Goal: Task Accomplishment & Management: Complete application form

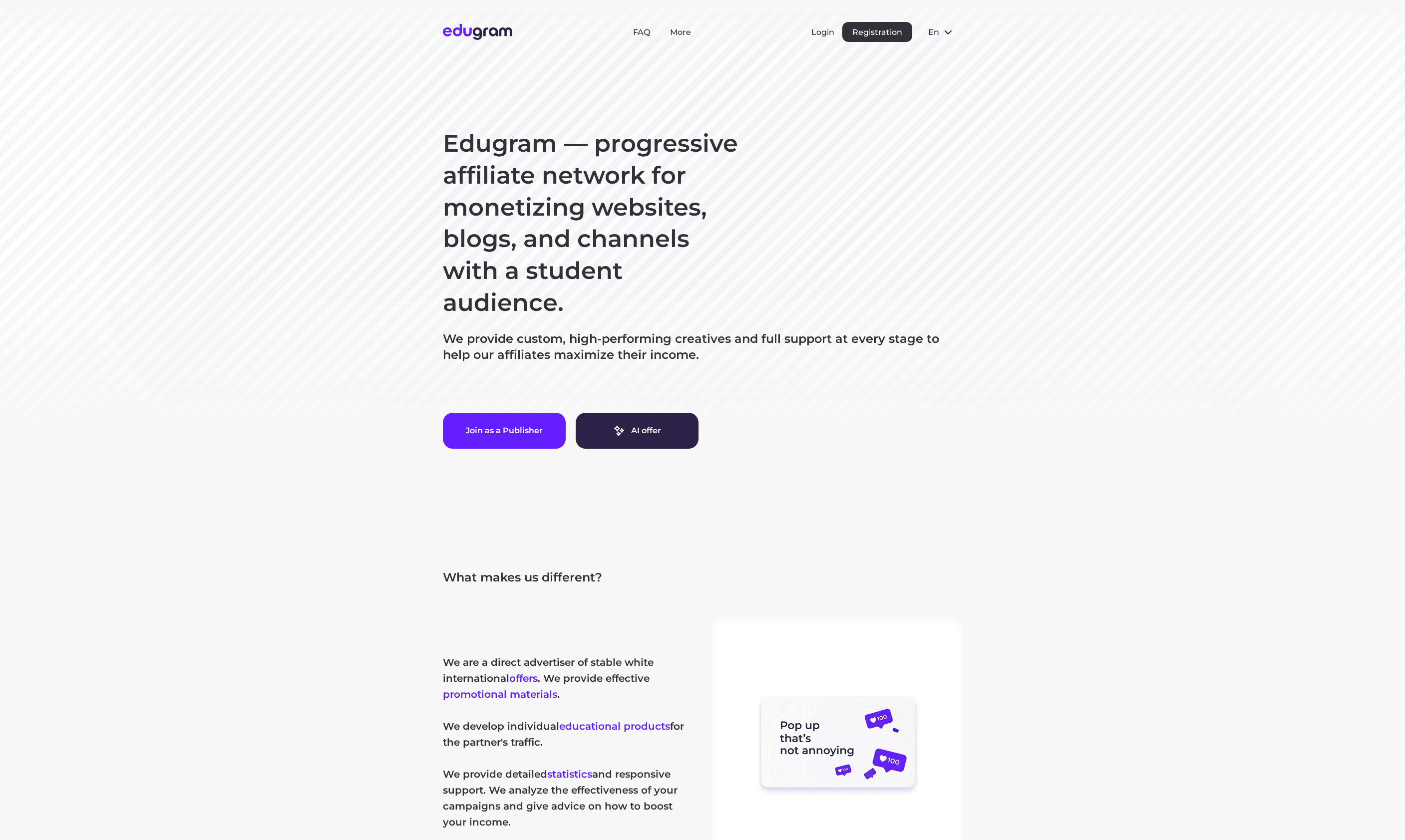
click at [141, 211] on section "Edugram — progressive affiliate network for monetizing websites, blogs, and cha…" at bounding box center [703, 256] width 1405 height 512
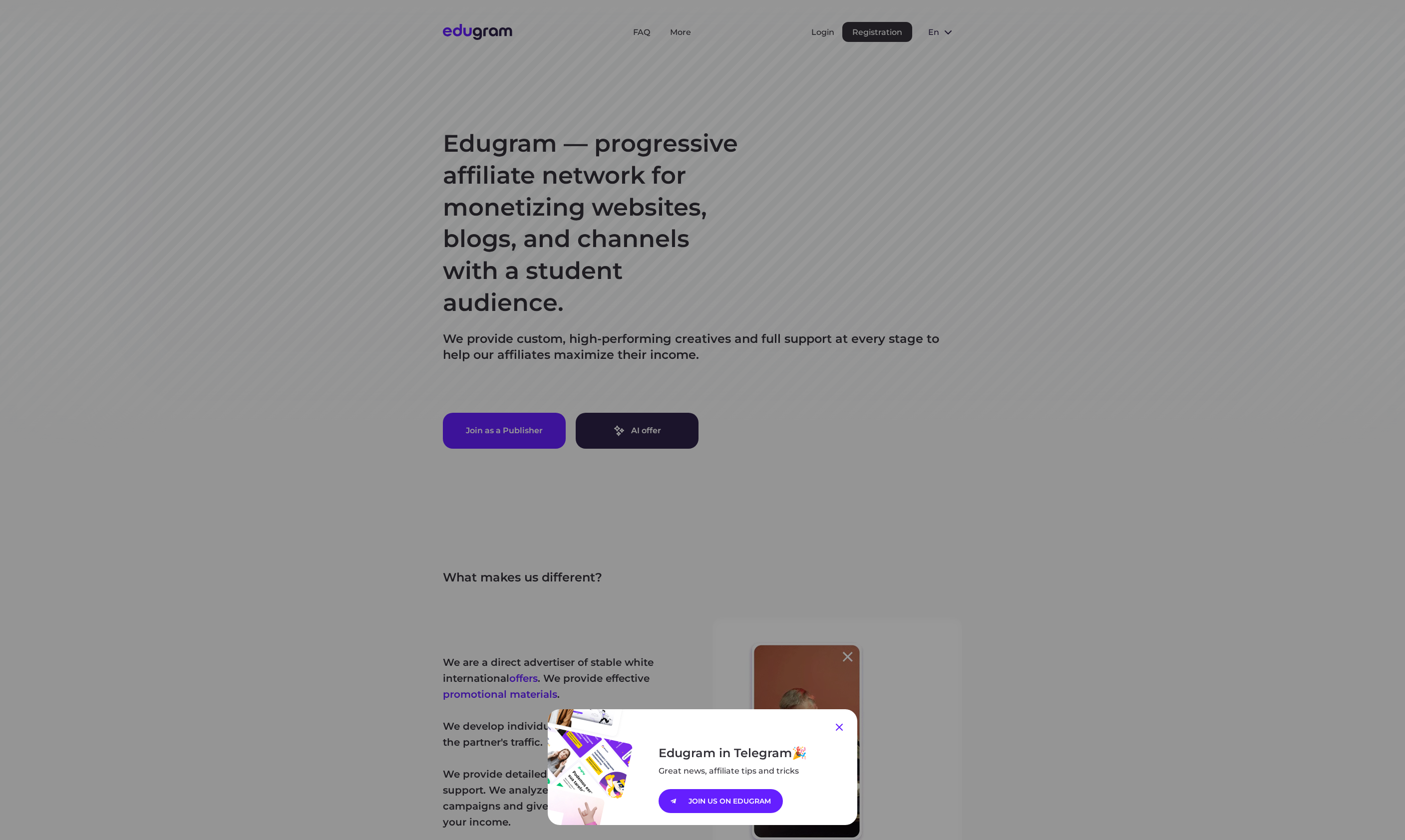
click at [840, 727] on icon at bounding box center [839, 727] width 7 height 7
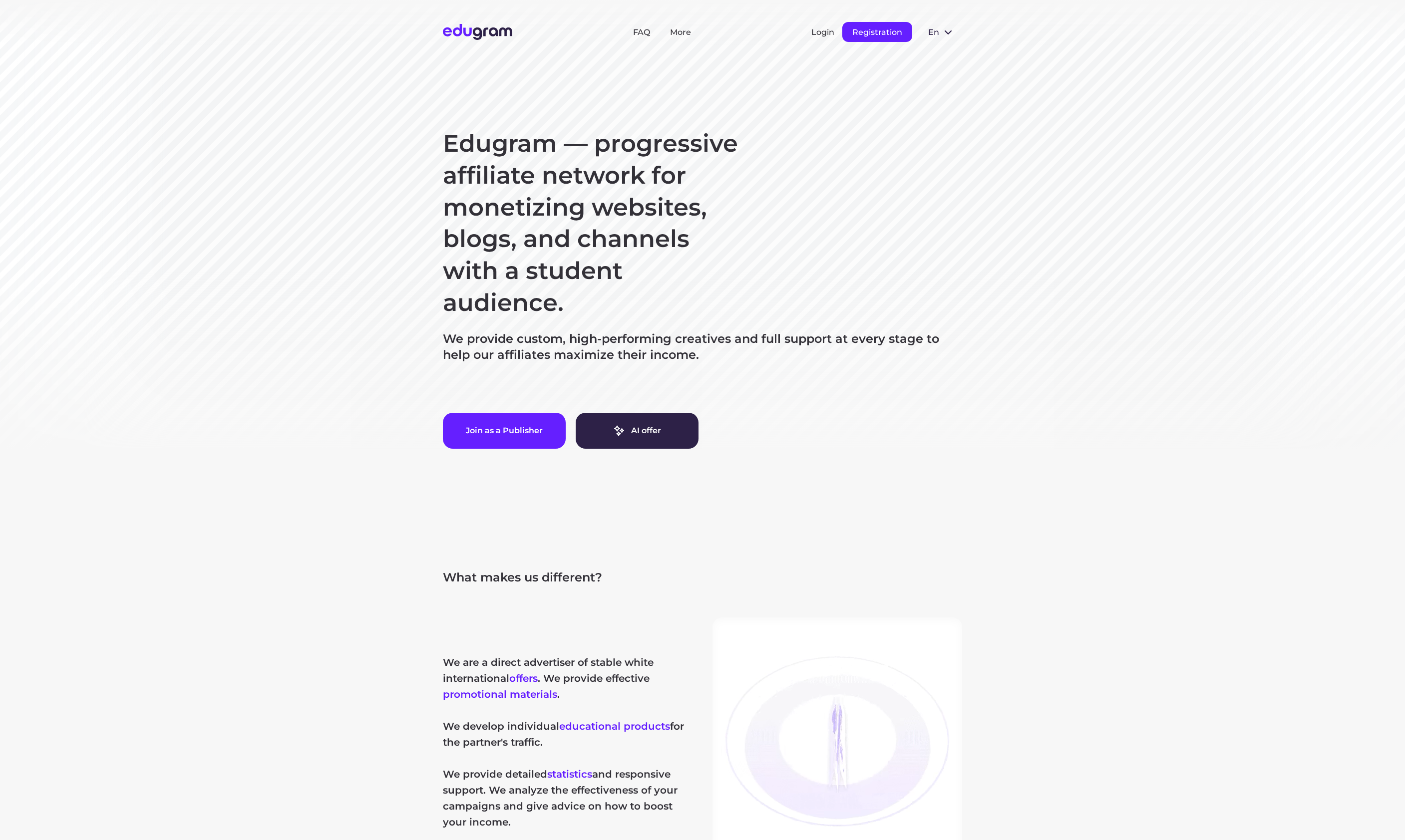
click at [868, 32] on button "Registration" at bounding box center [877, 32] width 70 height 20
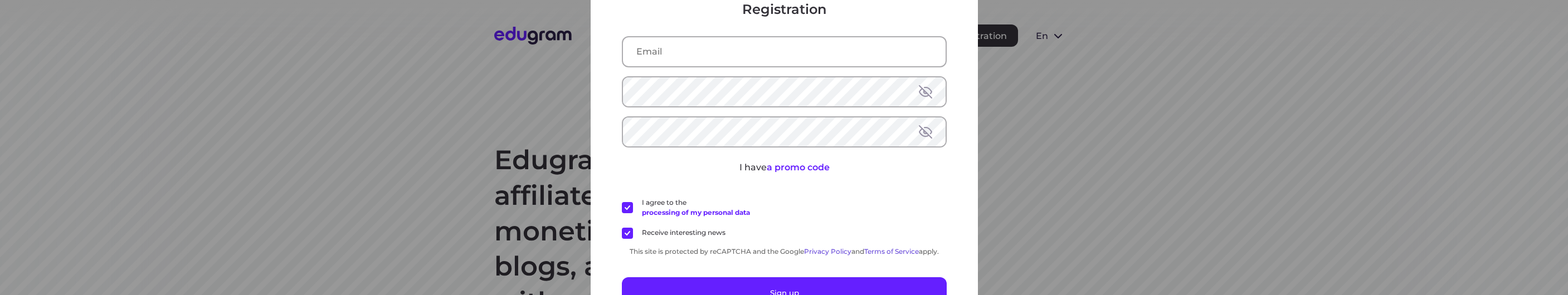
click at [164, 232] on div "Registration I have a promo code I agree to the processing of my personal data …" at bounding box center [784, 147] width 1568 height 295
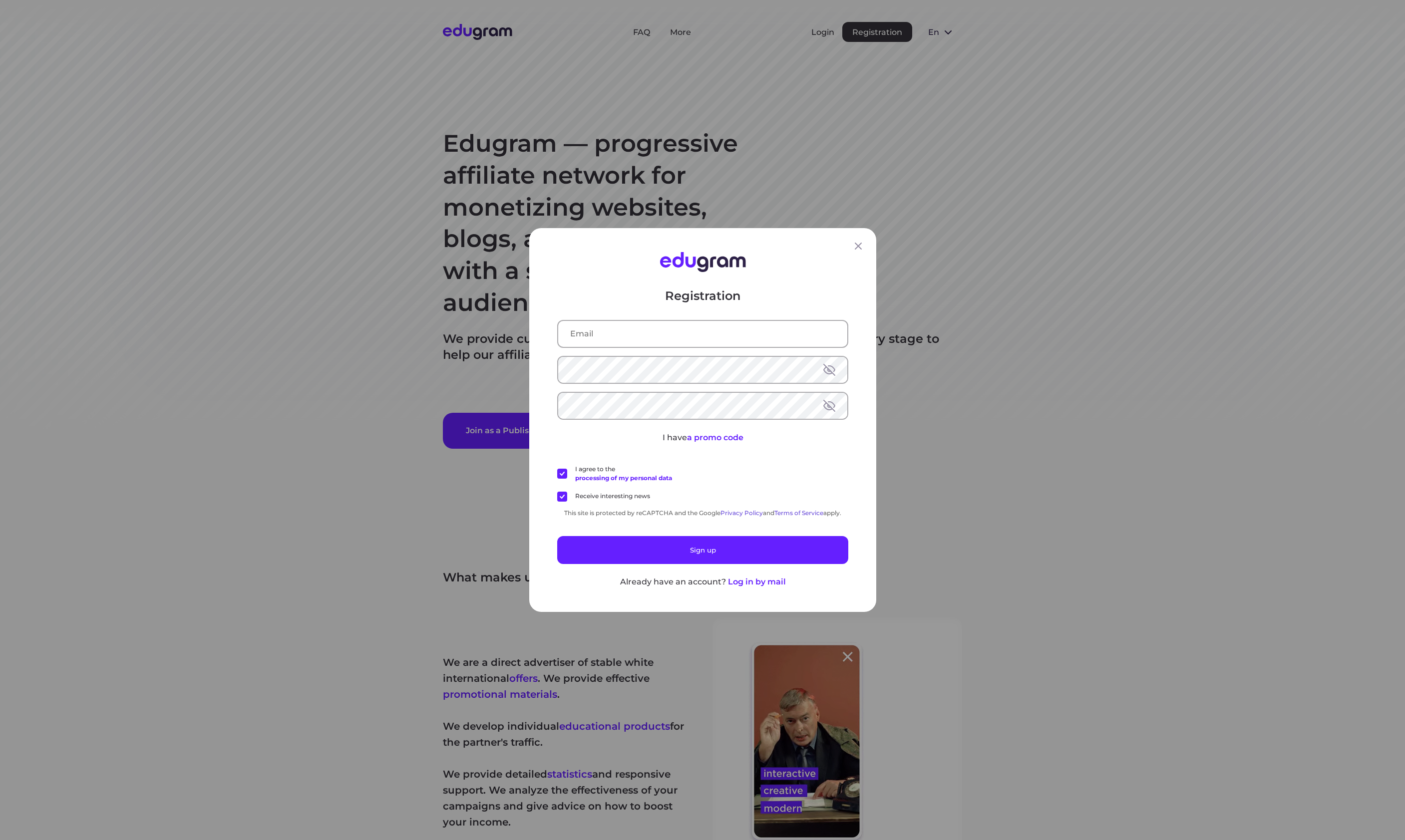
click at [639, 339] on input "text" at bounding box center [703, 334] width 289 height 26
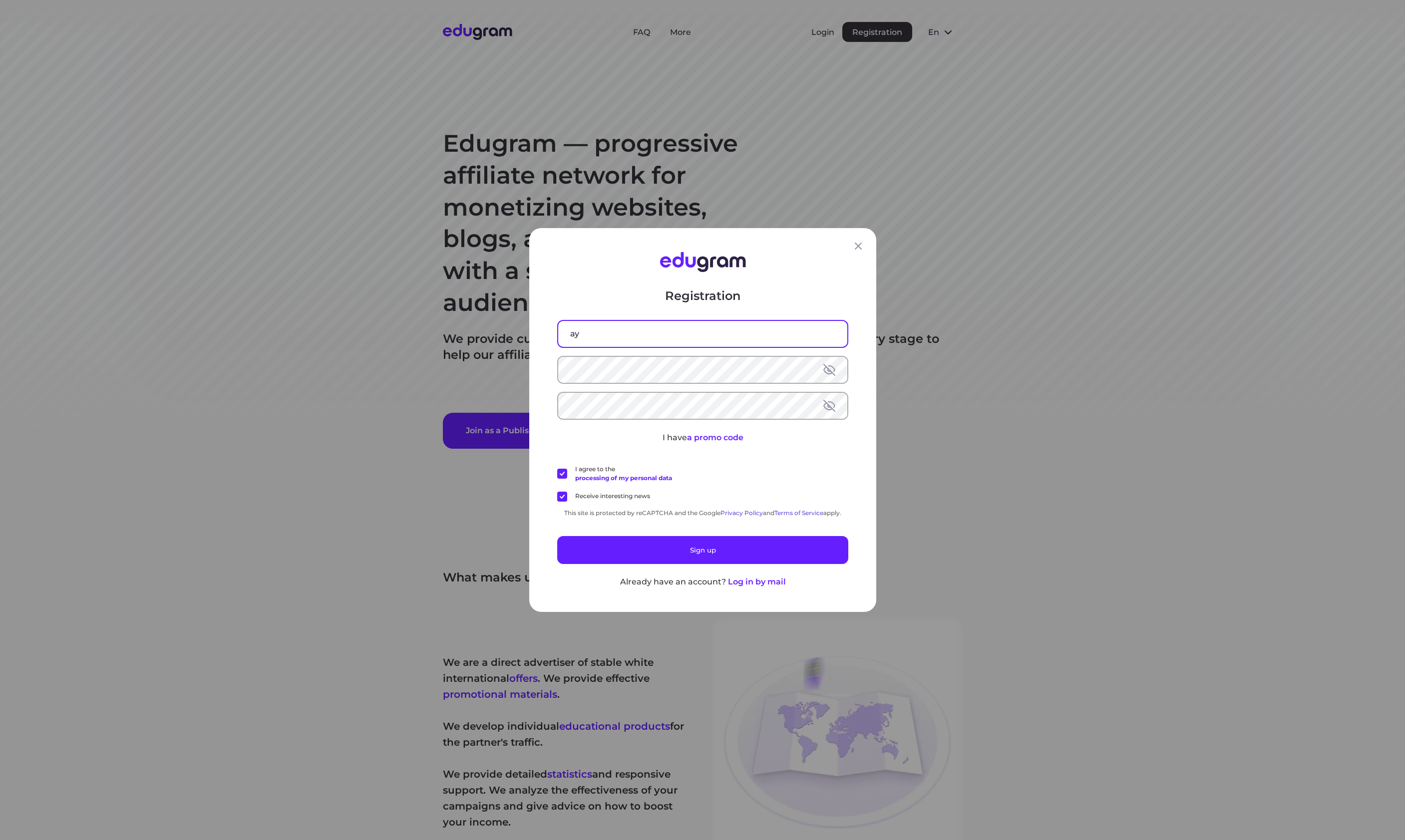
type input "а"
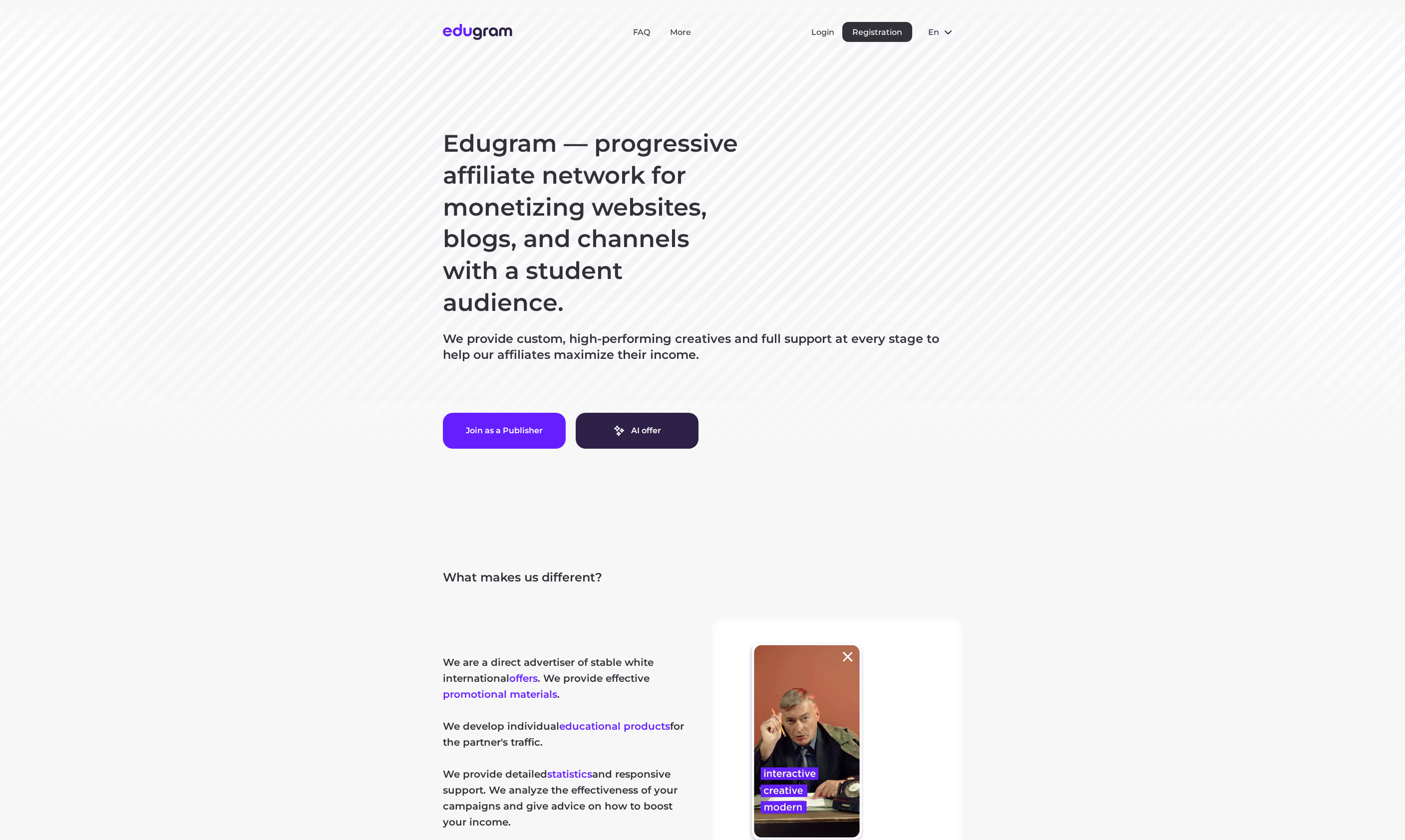
click at [872, 38] on button "Registration" at bounding box center [877, 32] width 70 height 20
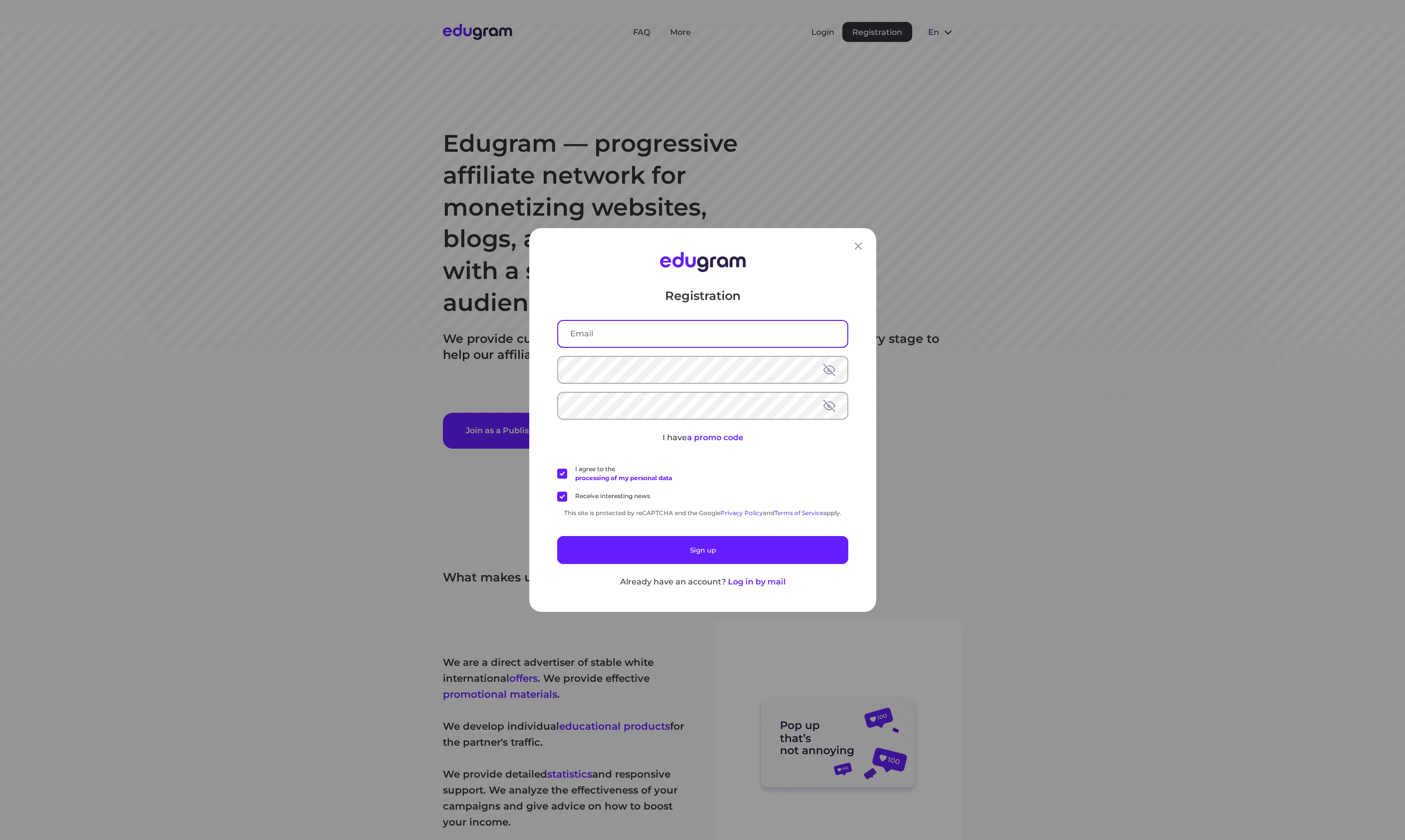
click at [685, 335] on input "text" at bounding box center [703, 334] width 289 height 26
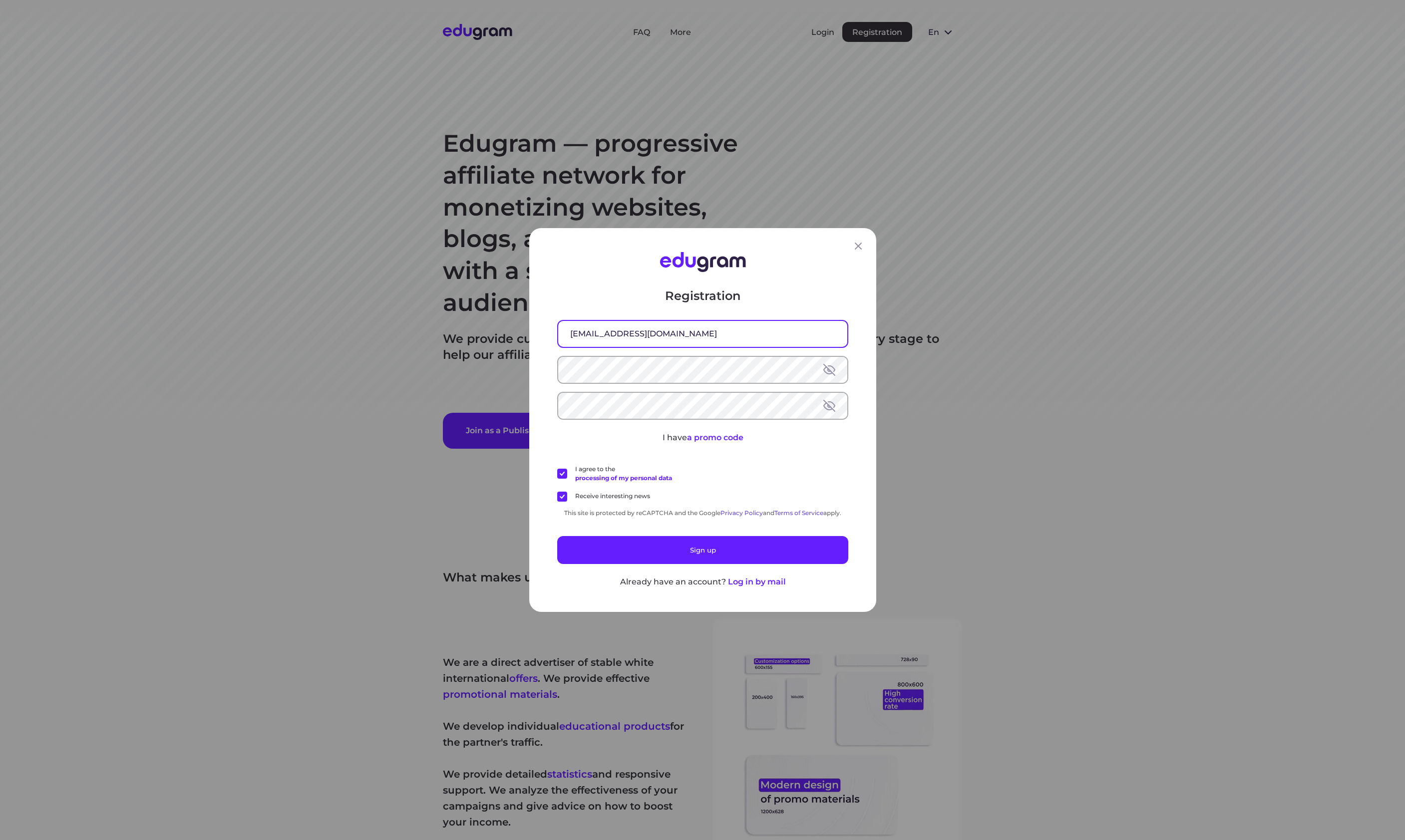
type input "test_captcha@gmail.com"
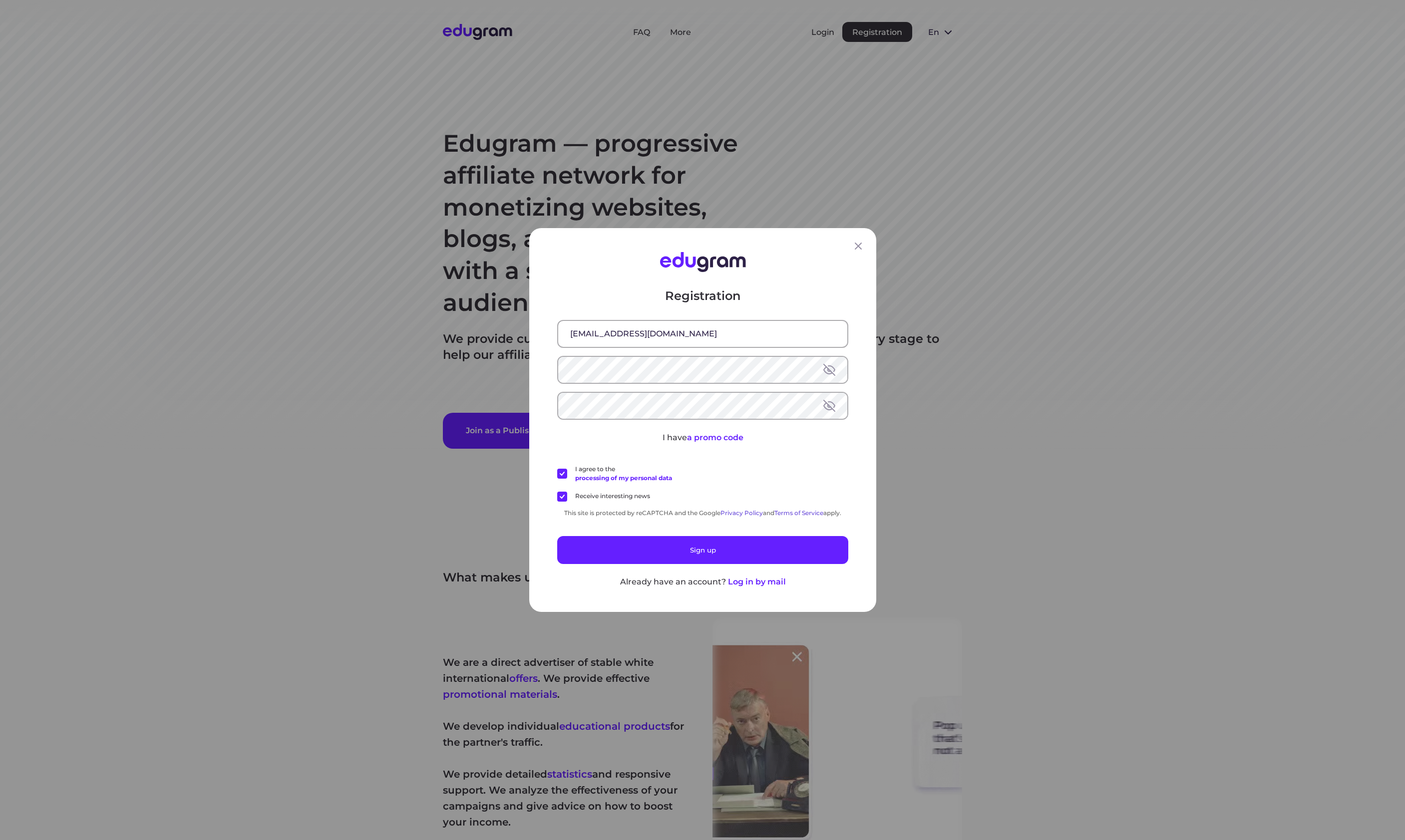
click at [561, 498] on label "Receive interesting news" at bounding box center [604, 497] width 93 height 10
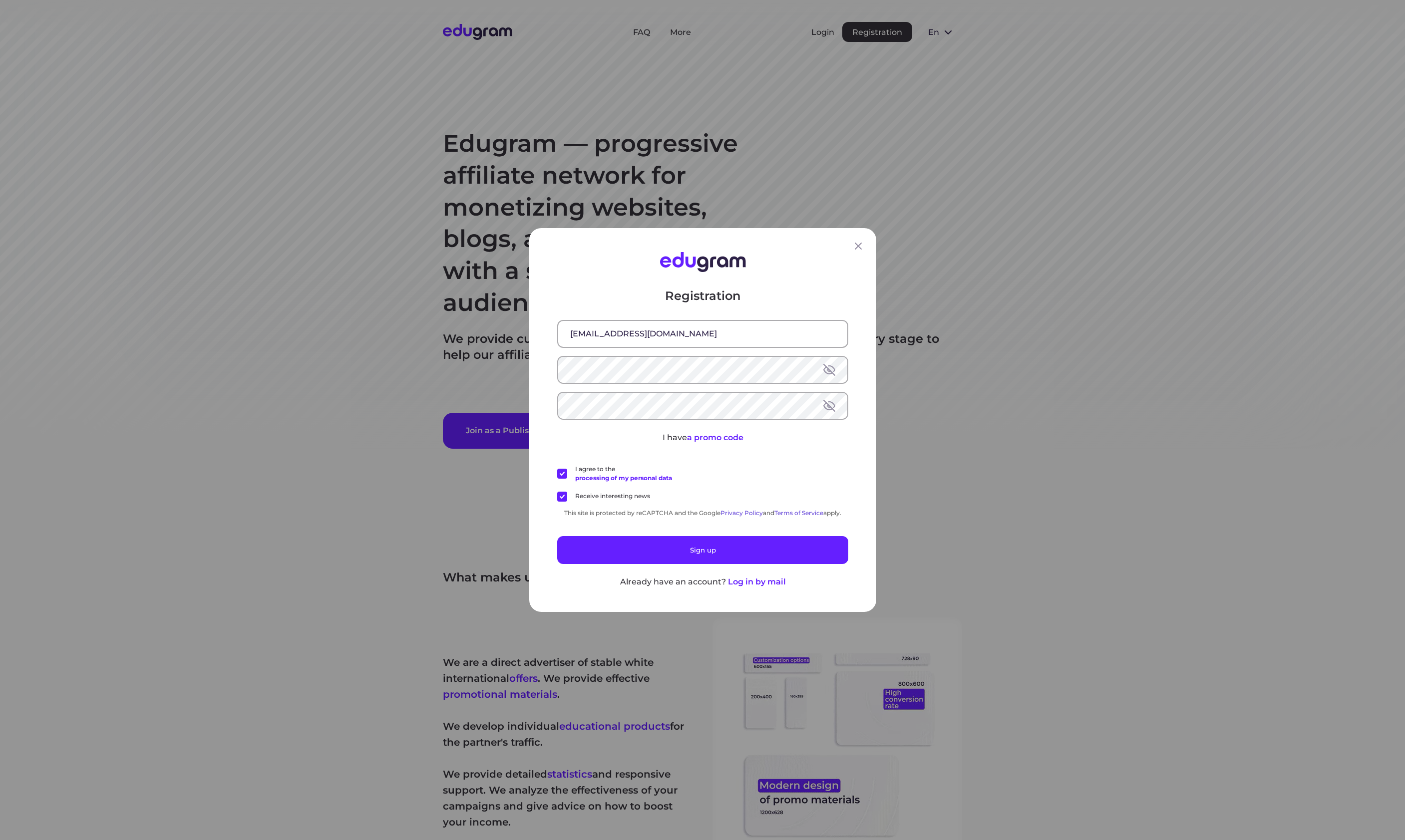
click at [0, 0] on input "Receive interesting news" at bounding box center [0, 0] width 0 height 0
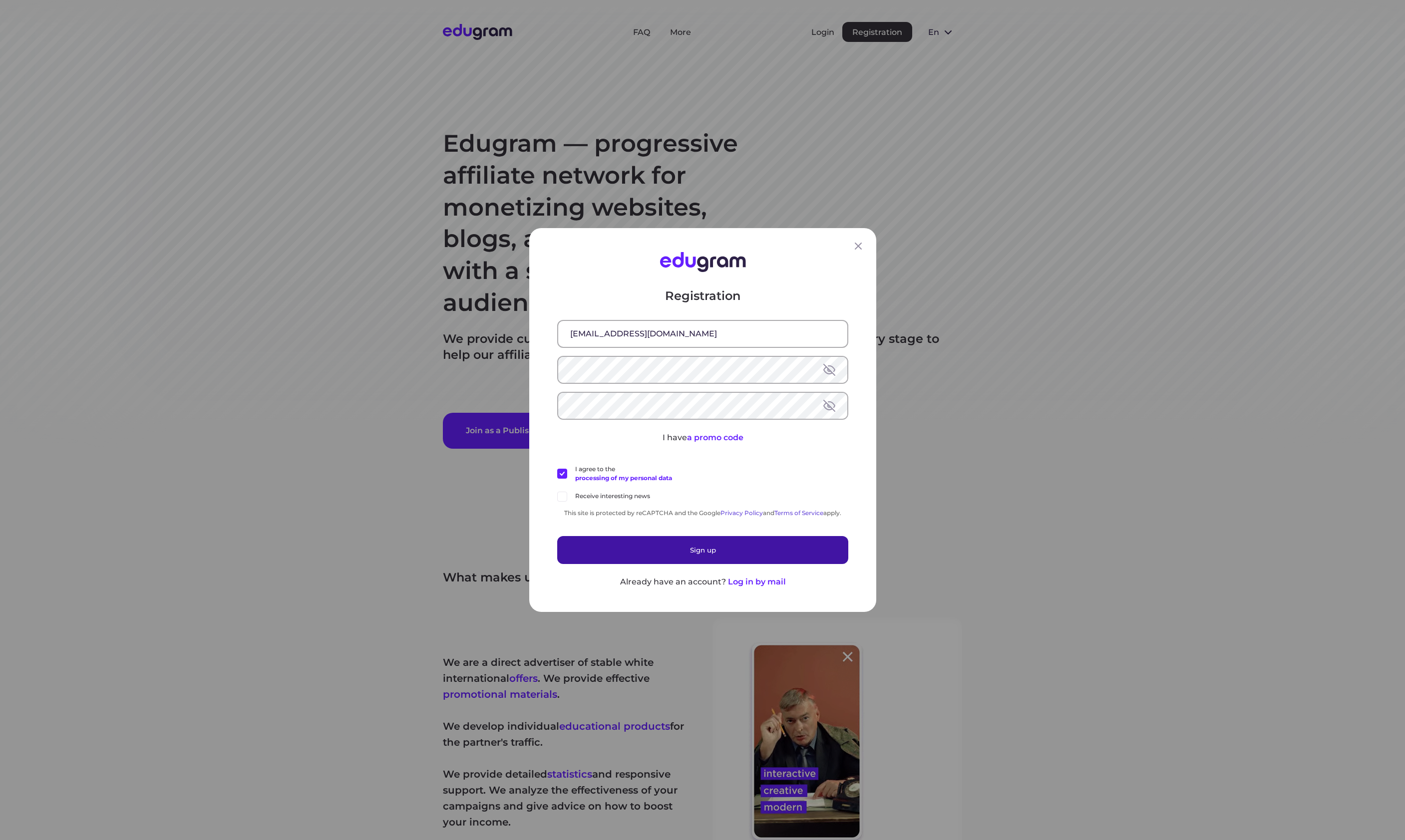
click at [654, 546] on button "Sign up" at bounding box center [703, 549] width 291 height 28
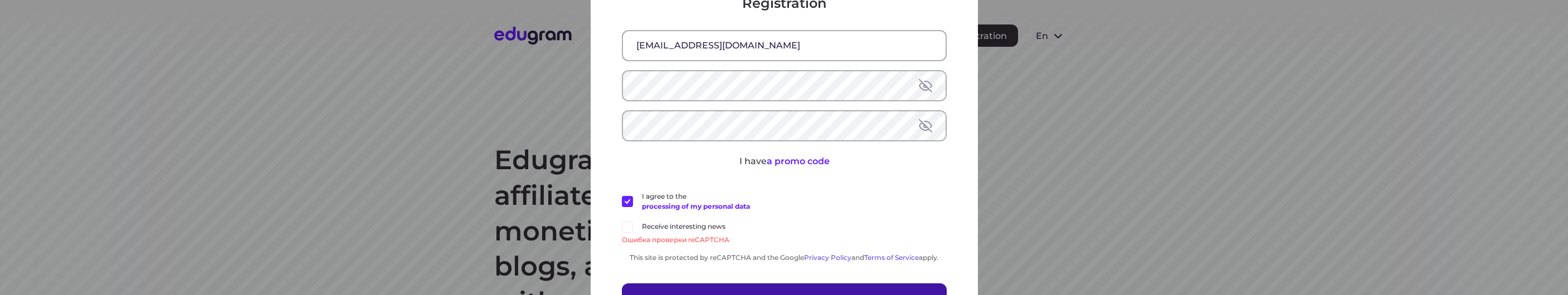
click at [763, 286] on button "Sign up" at bounding box center [785, 298] width 325 height 31
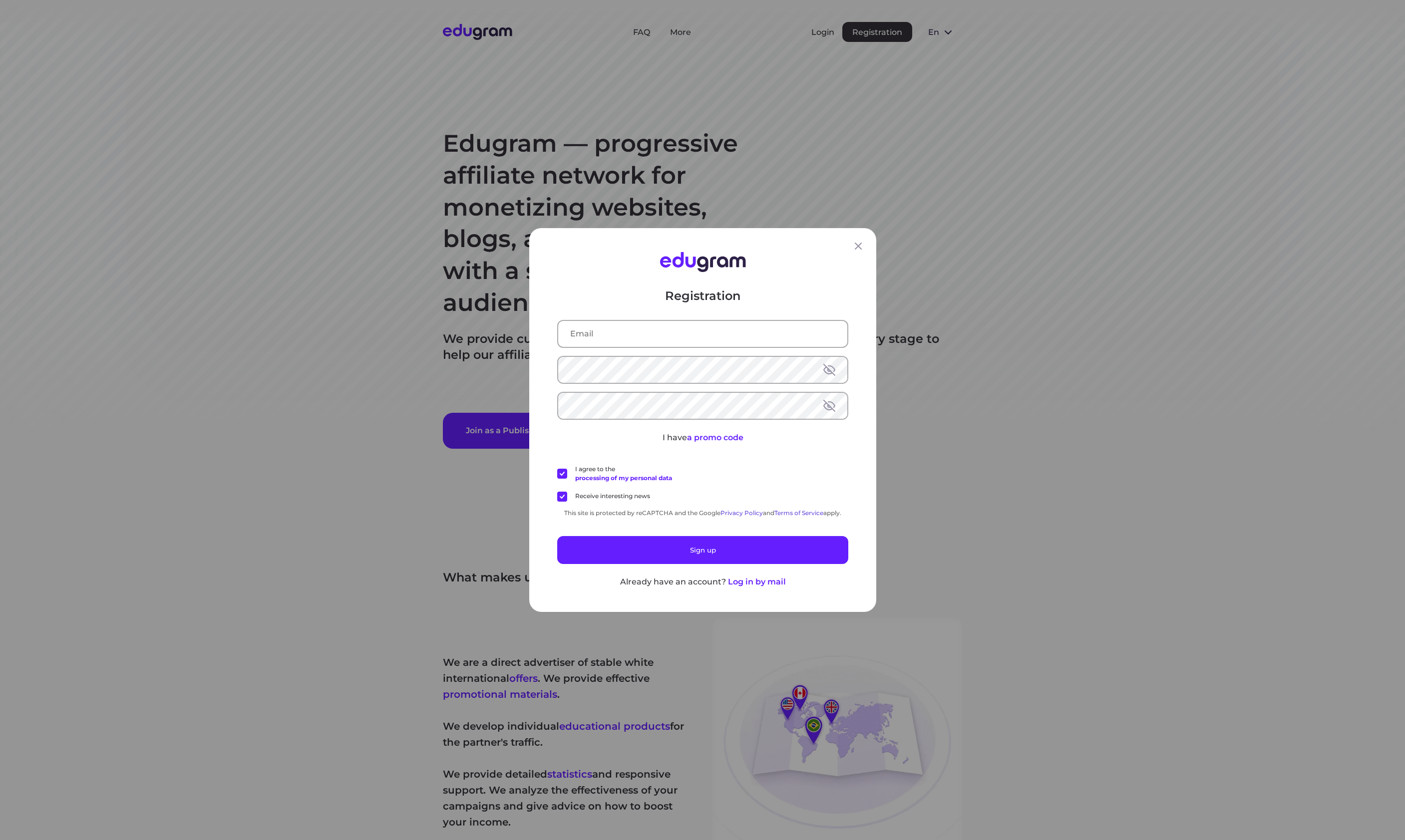
click at [654, 336] on input "text" at bounding box center [703, 334] width 289 height 26
type input "jfewinfj@mail.ru"
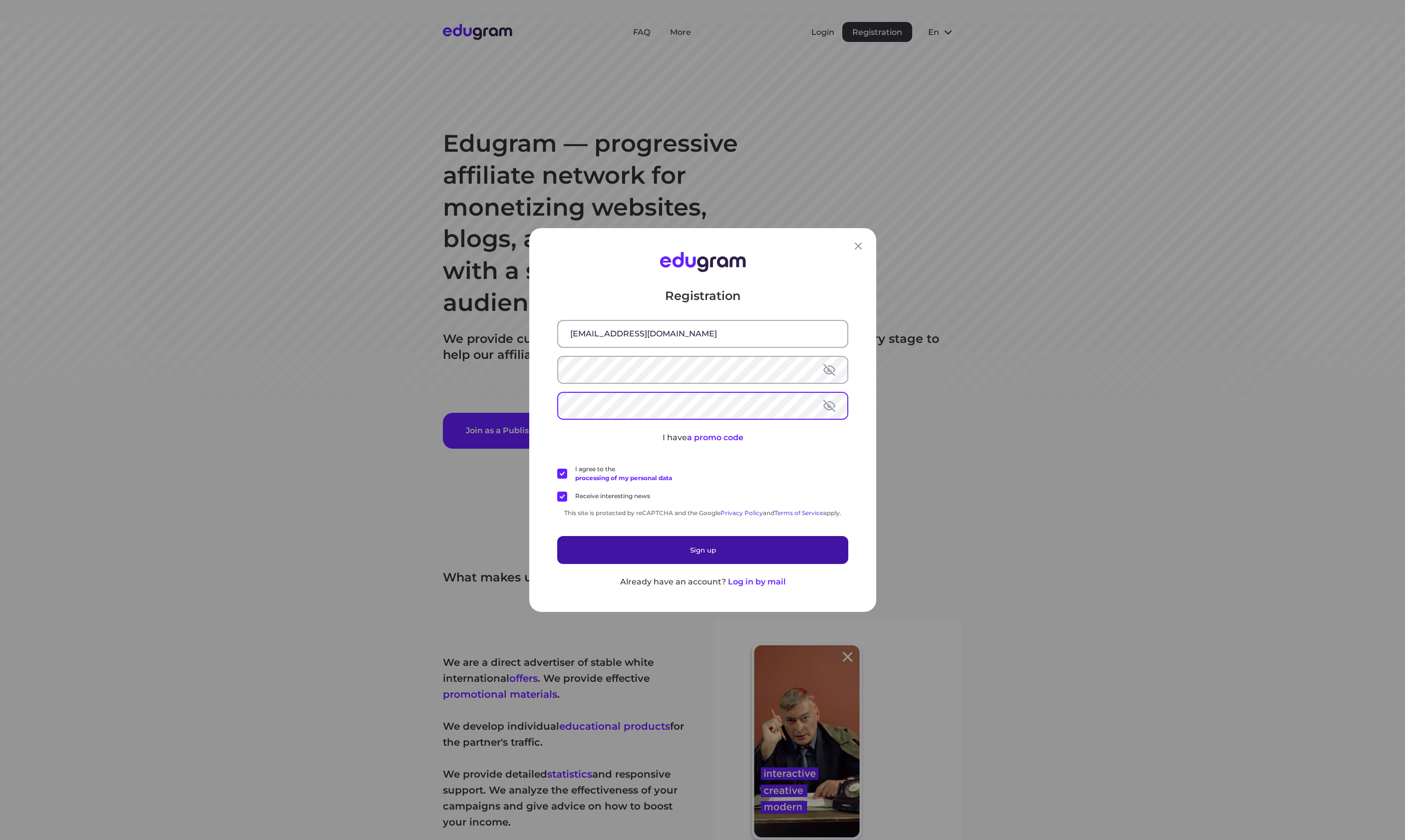
click at [689, 546] on button "Sign up" at bounding box center [703, 549] width 291 height 28
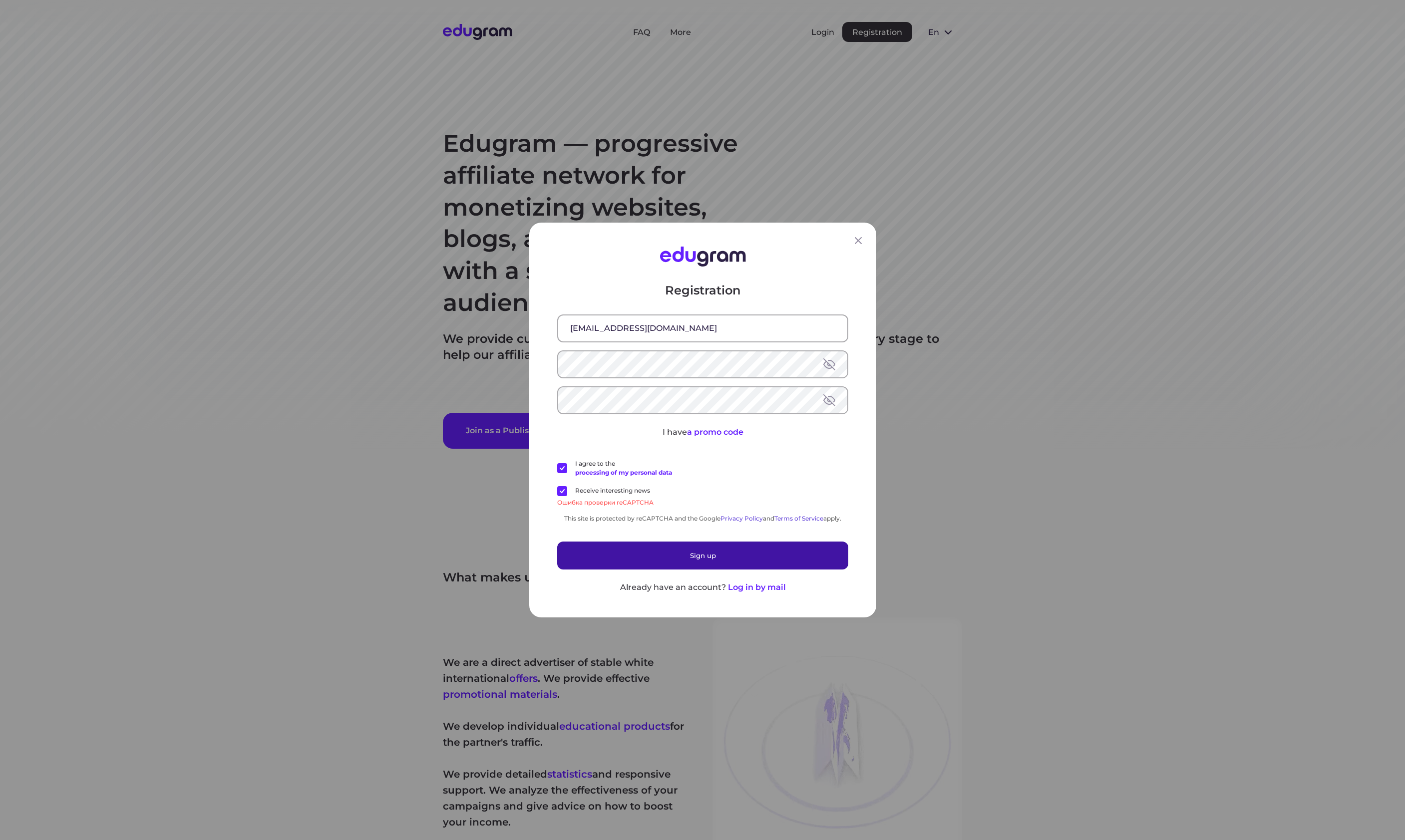
click at [725, 557] on button "Sign up" at bounding box center [703, 555] width 291 height 28
click at [159, 274] on div "Registration jfewinfj@mail.ru I have a promo code I agree to the processing of …" at bounding box center [703, 420] width 1405 height 840
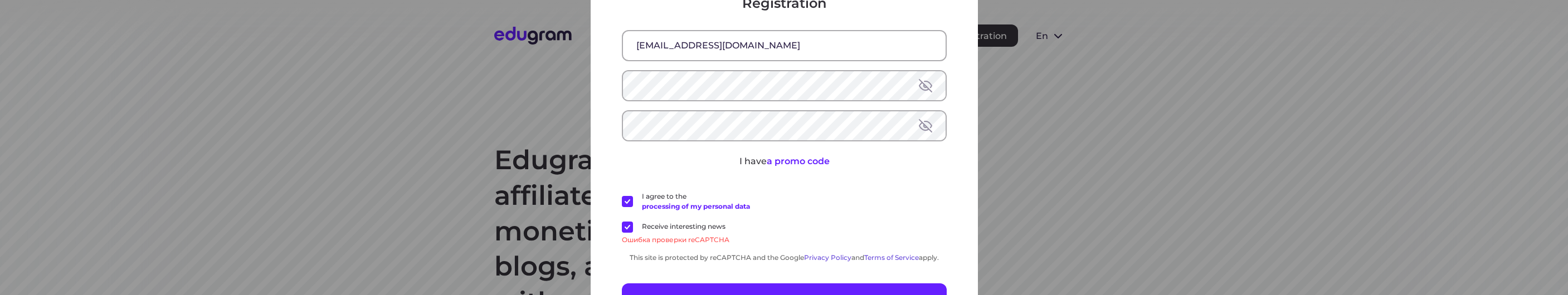
click at [764, 282] on div "Registration jfewinfj@mail.ru I have a promo code I agree to the processing of …" at bounding box center [785, 167] width 325 height 347
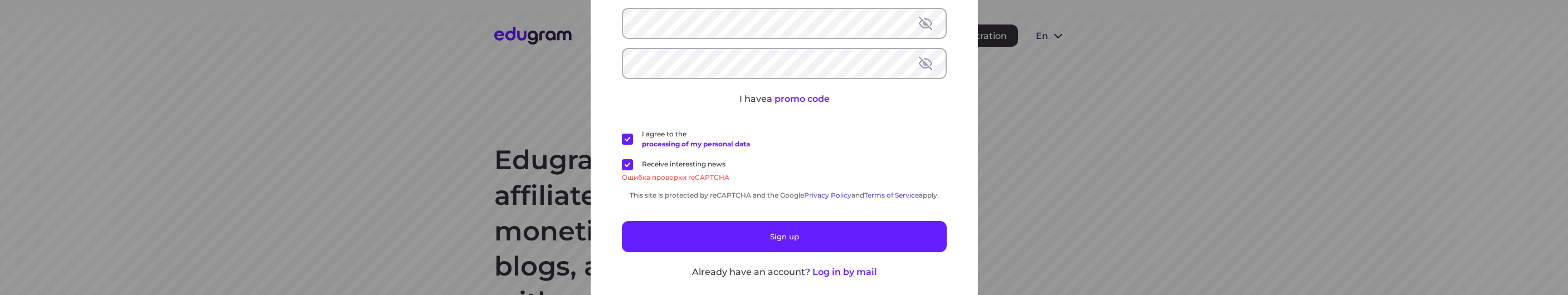
scroll to position [72, 0]
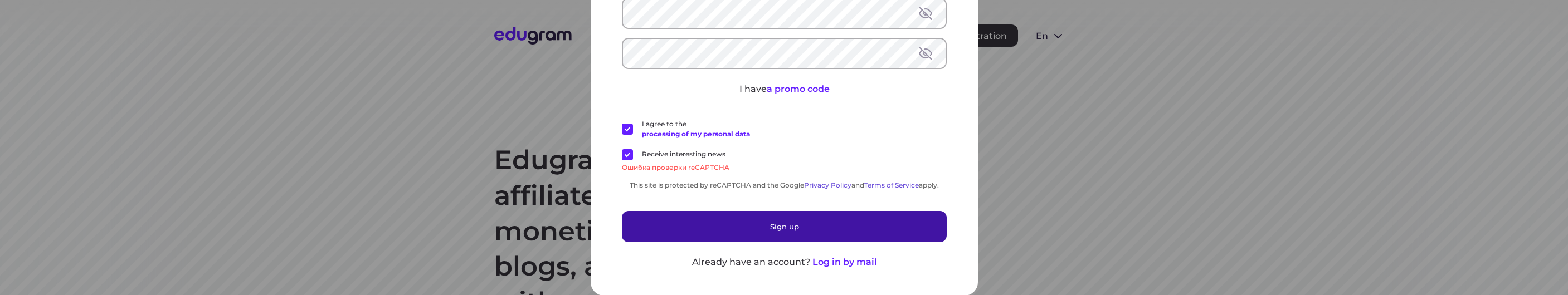
click at [747, 232] on button "Sign up" at bounding box center [785, 226] width 325 height 31
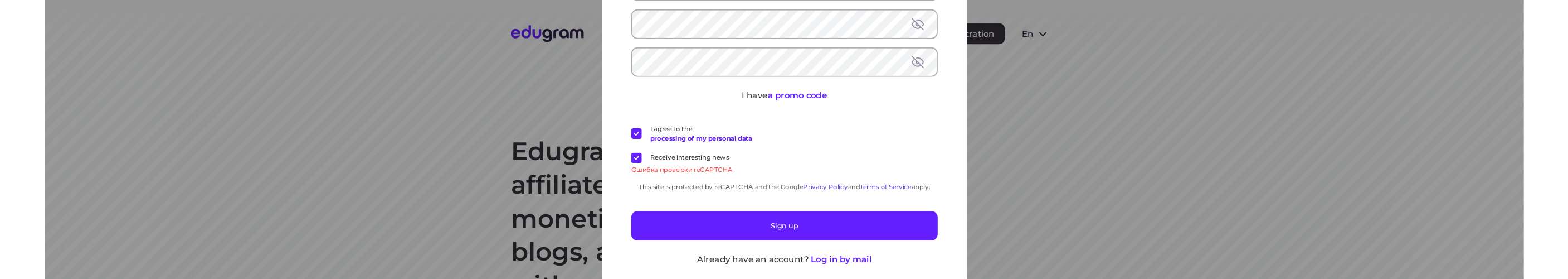
scroll to position [52, 0]
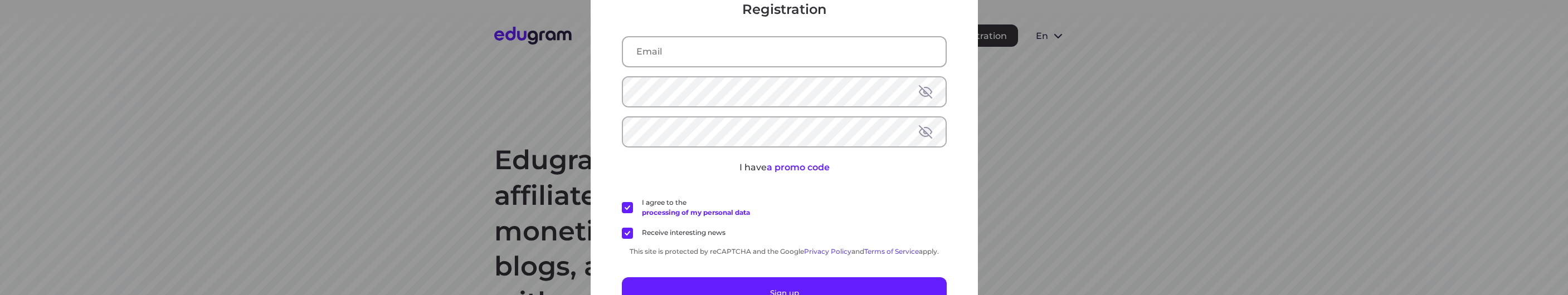
click at [668, 36] on div at bounding box center [785, 51] width 325 height 31
click at [665, 60] on input "text" at bounding box center [784, 51] width 323 height 29
type input "[EMAIL_ADDRESS][DOMAIN_NAME]"
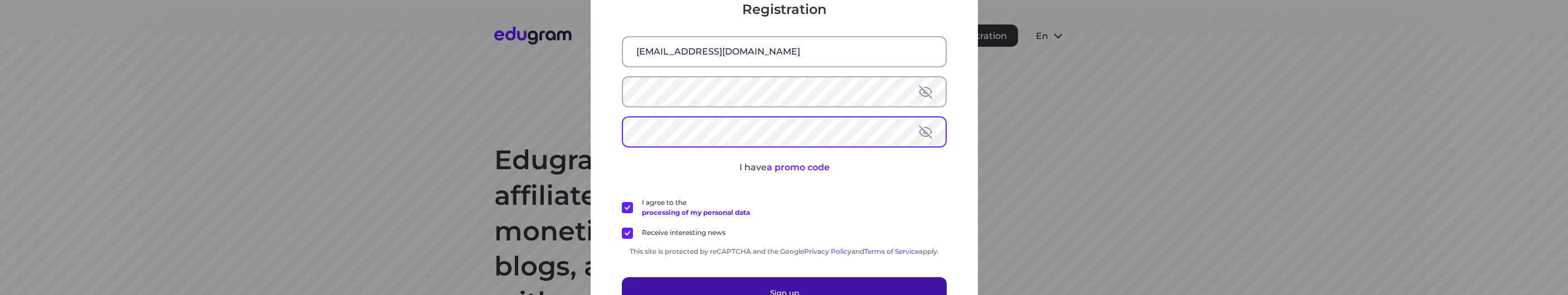
click at [723, 287] on button "Sign up" at bounding box center [785, 292] width 325 height 31
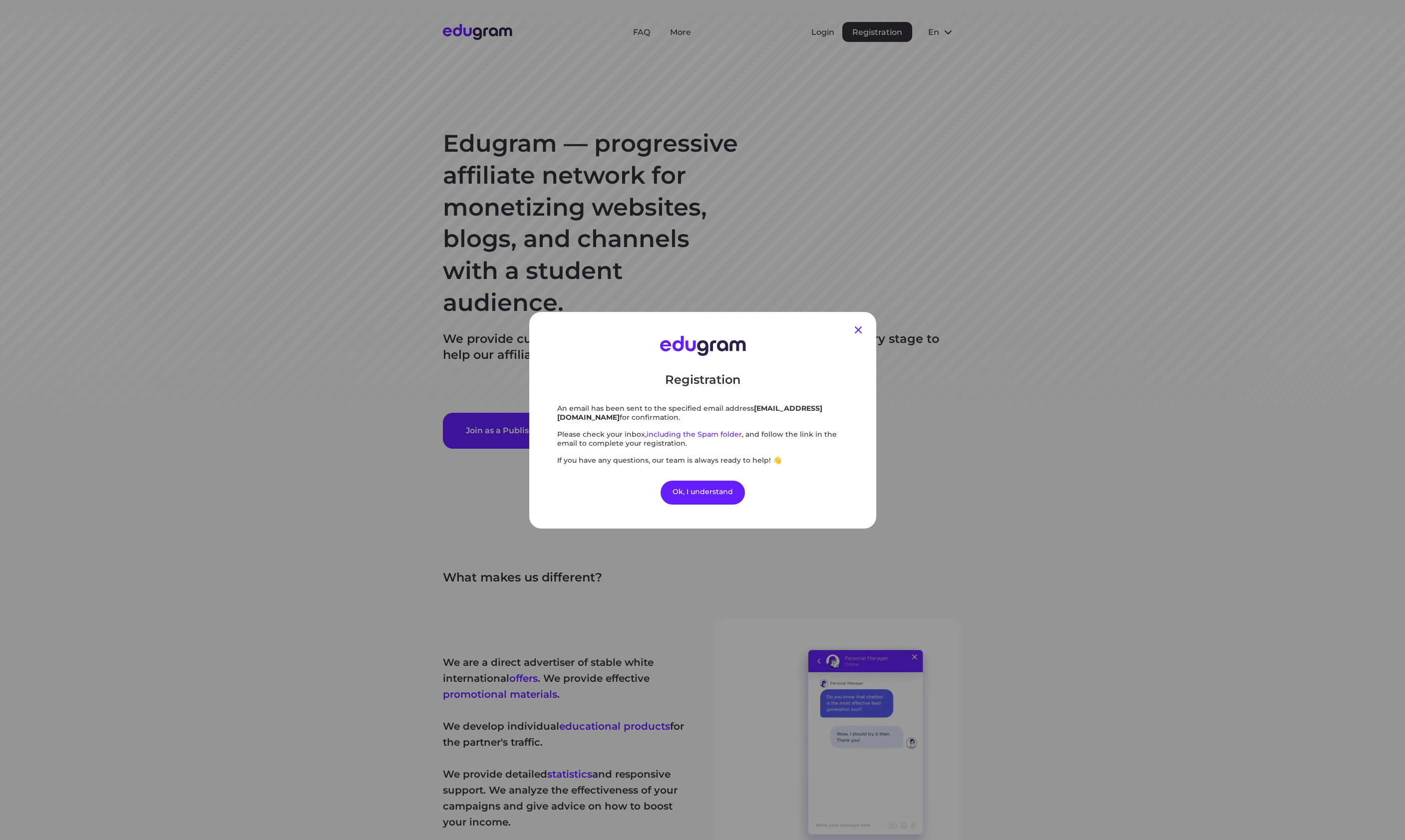
click at [860, 264] on icon at bounding box center [858, 330] width 7 height 7
